Goal: Information Seeking & Learning: Find specific fact

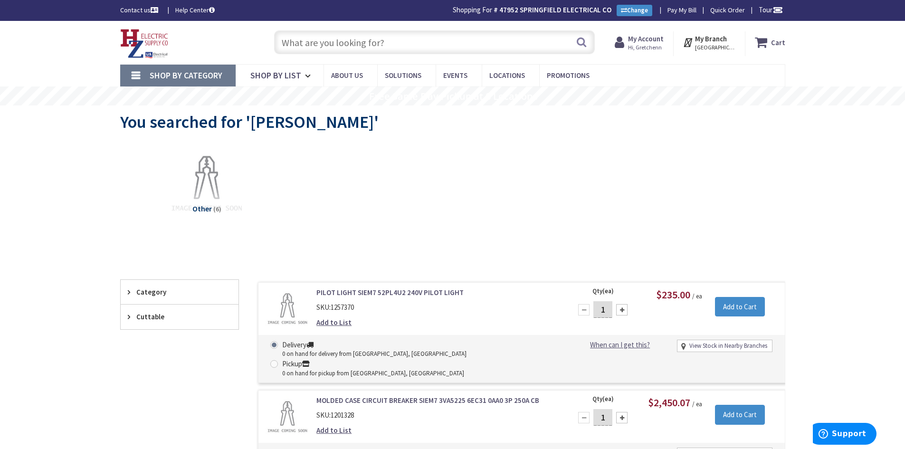
click at [302, 41] on input "text" at bounding box center [434, 42] width 321 height 24
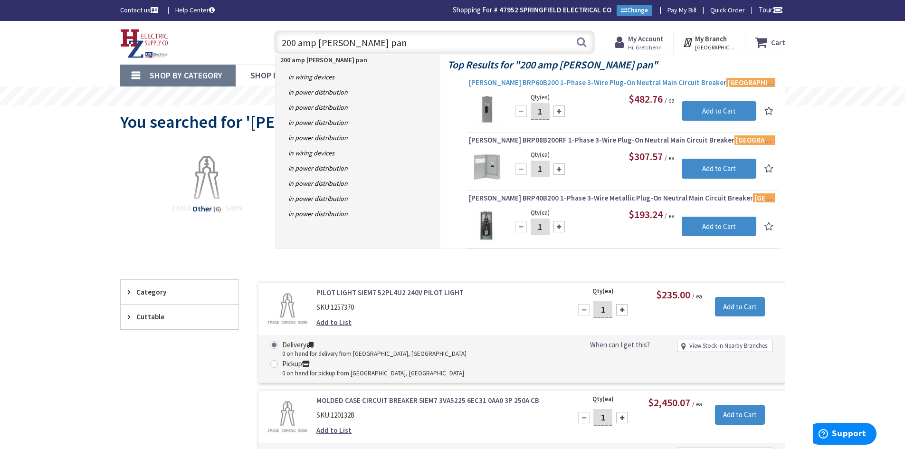
type input "200 amp [PERSON_NAME] pan"
click at [584, 79] on span "Eaton BRP60B200 1-Phase 3-Wire Plug-On Neutral Main Circuit Breaker Load Center…" at bounding box center [622, 83] width 307 height 10
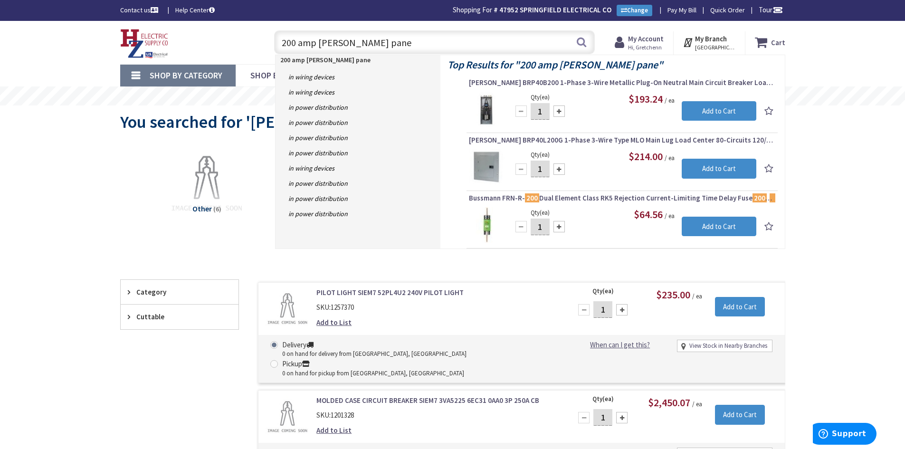
type input "200 amp [PERSON_NAME] panel"
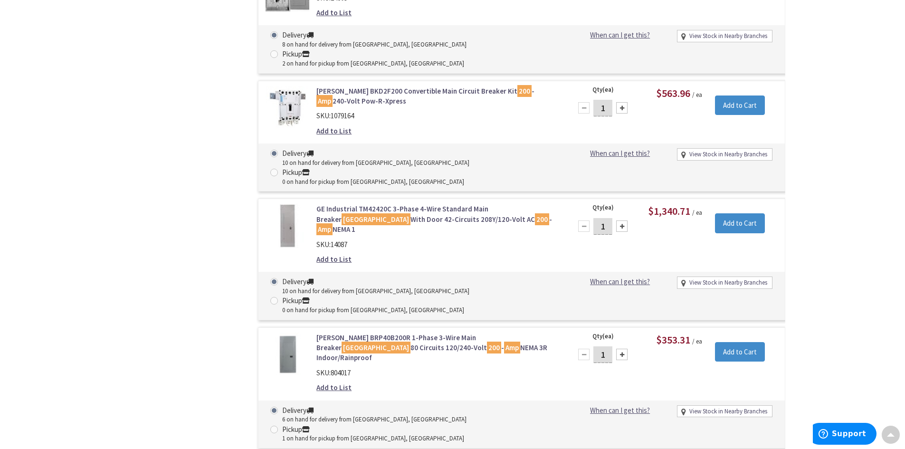
scroll to position [2330, 0]
